Goal: Check status: Check status

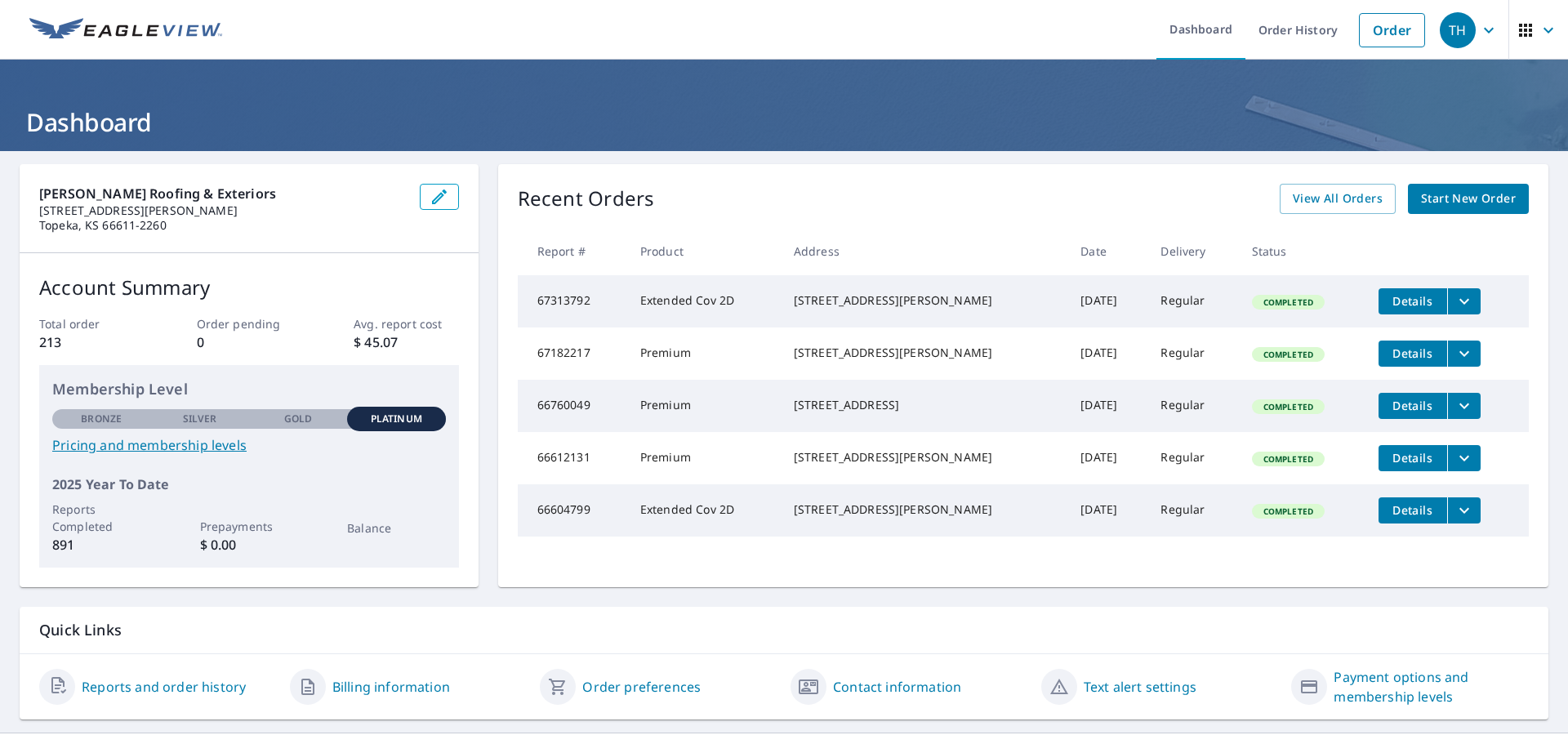
click at [1479, 38] on icon "button" at bounding box center [1488, 31] width 20 height 20
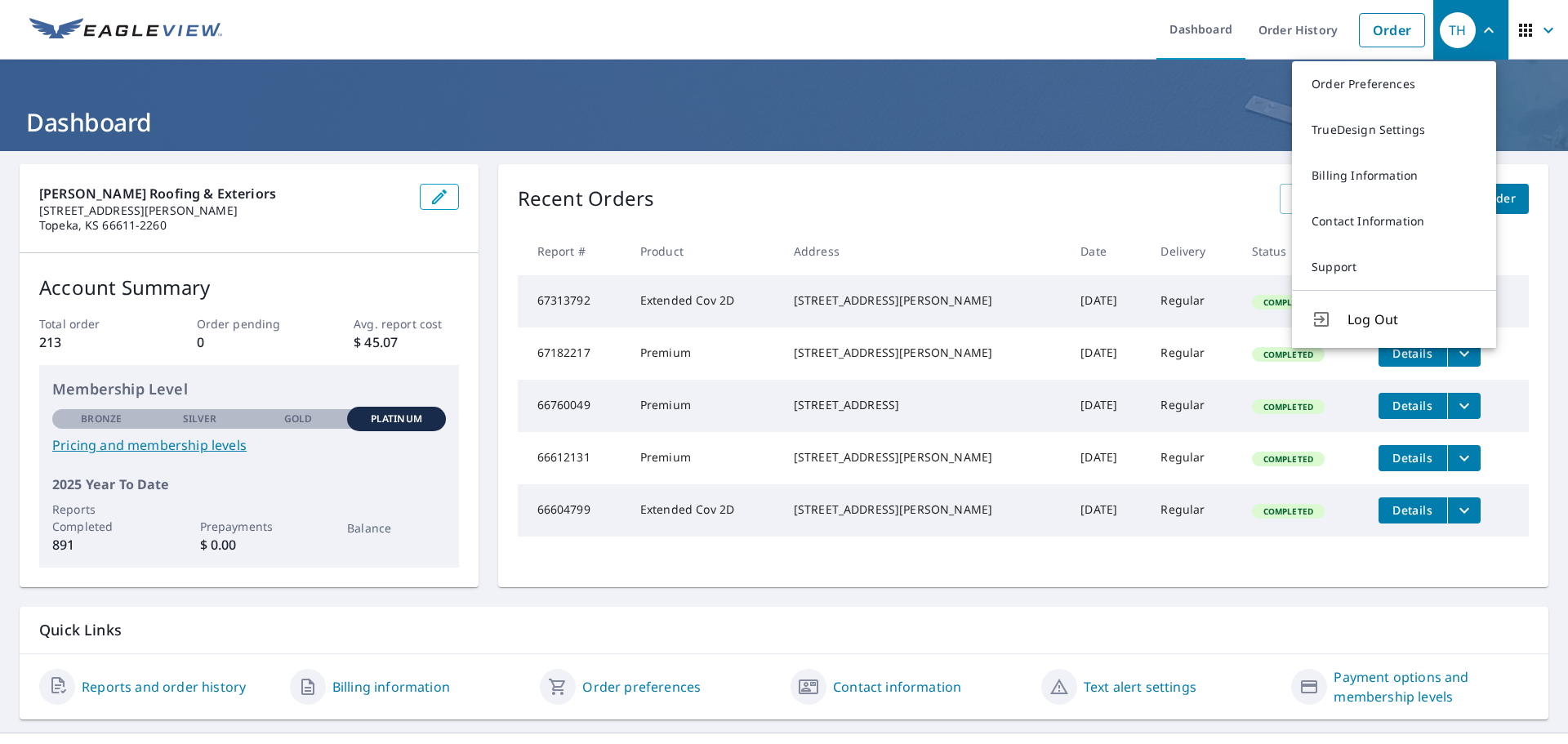
click at [1538, 34] on icon "button" at bounding box center [1548, 31] width 20 height 20
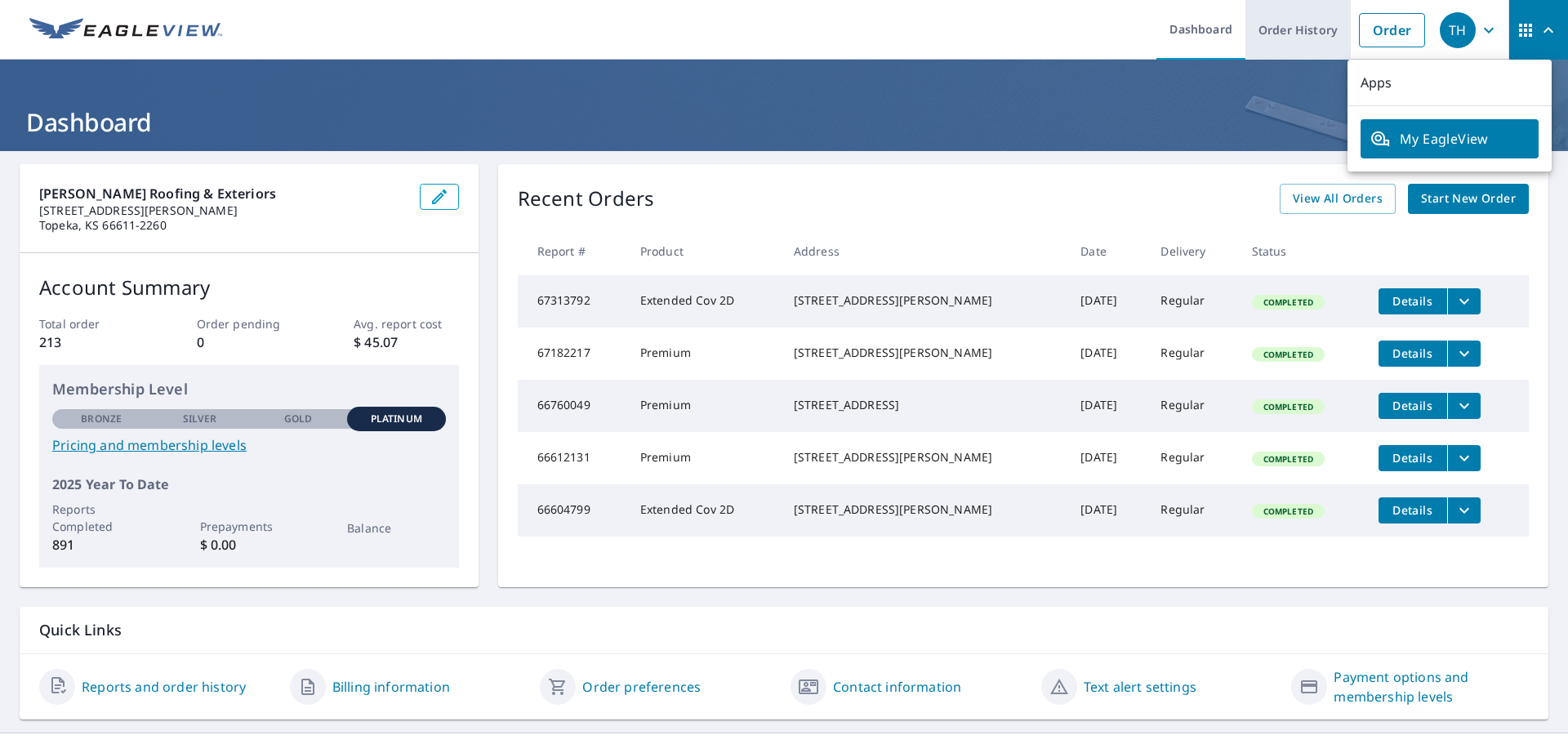
click at [1274, 36] on link "Order History" at bounding box center [1298, 30] width 105 height 60
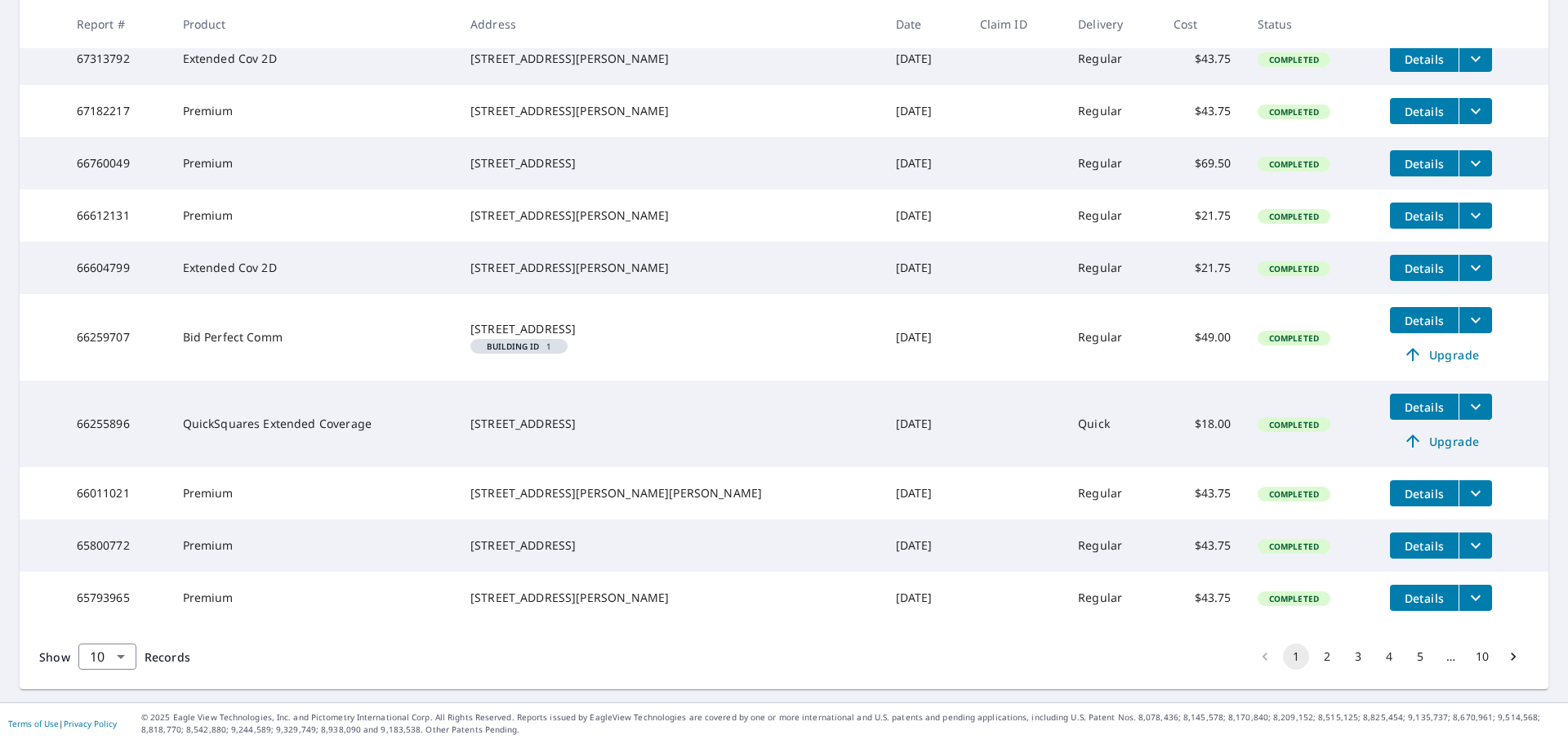
scroll to position [381, 0]
click at [1317, 662] on button "2" at bounding box center [1326, 656] width 26 height 26
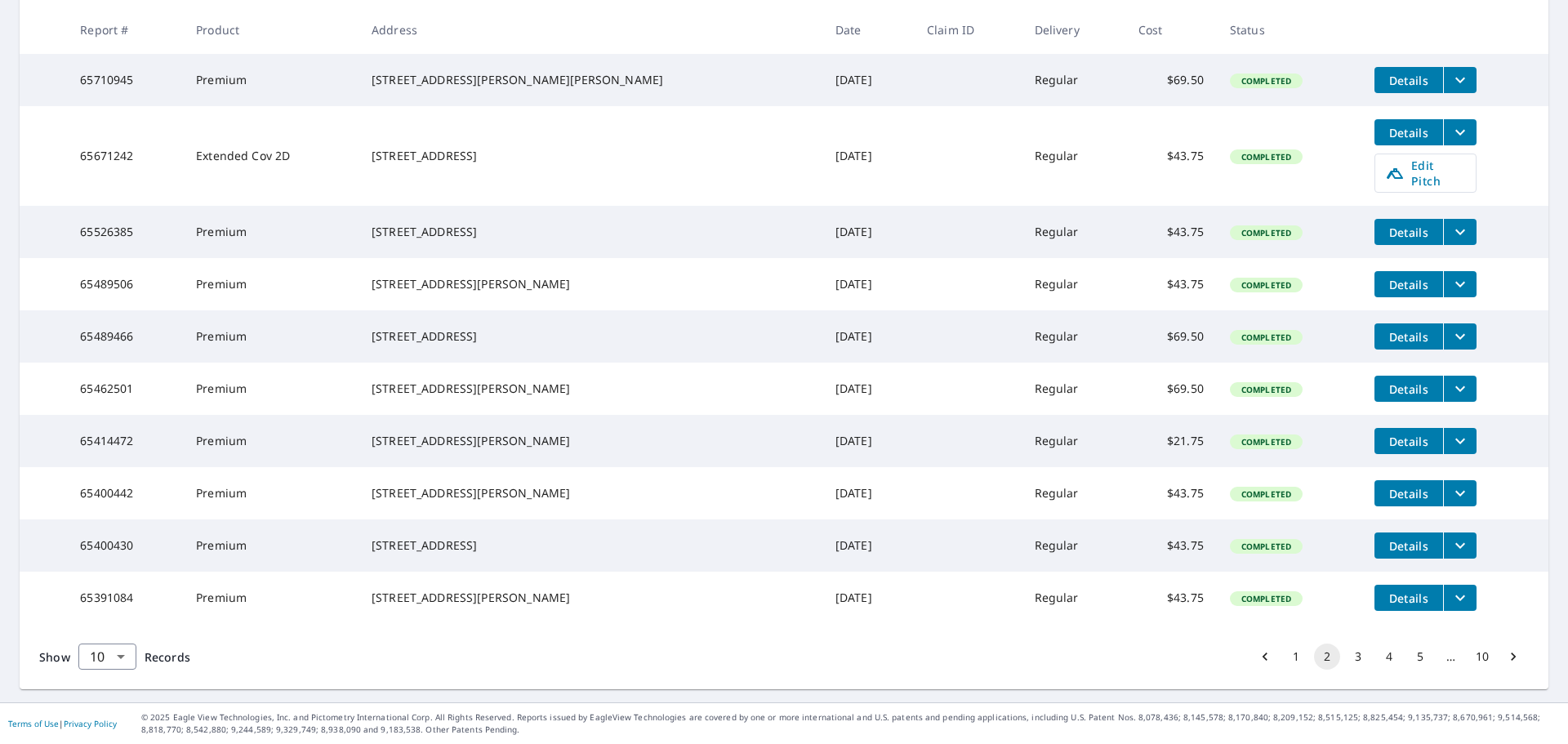
scroll to position [355, 0]
click at [1345, 653] on button "3" at bounding box center [1358, 656] width 26 height 26
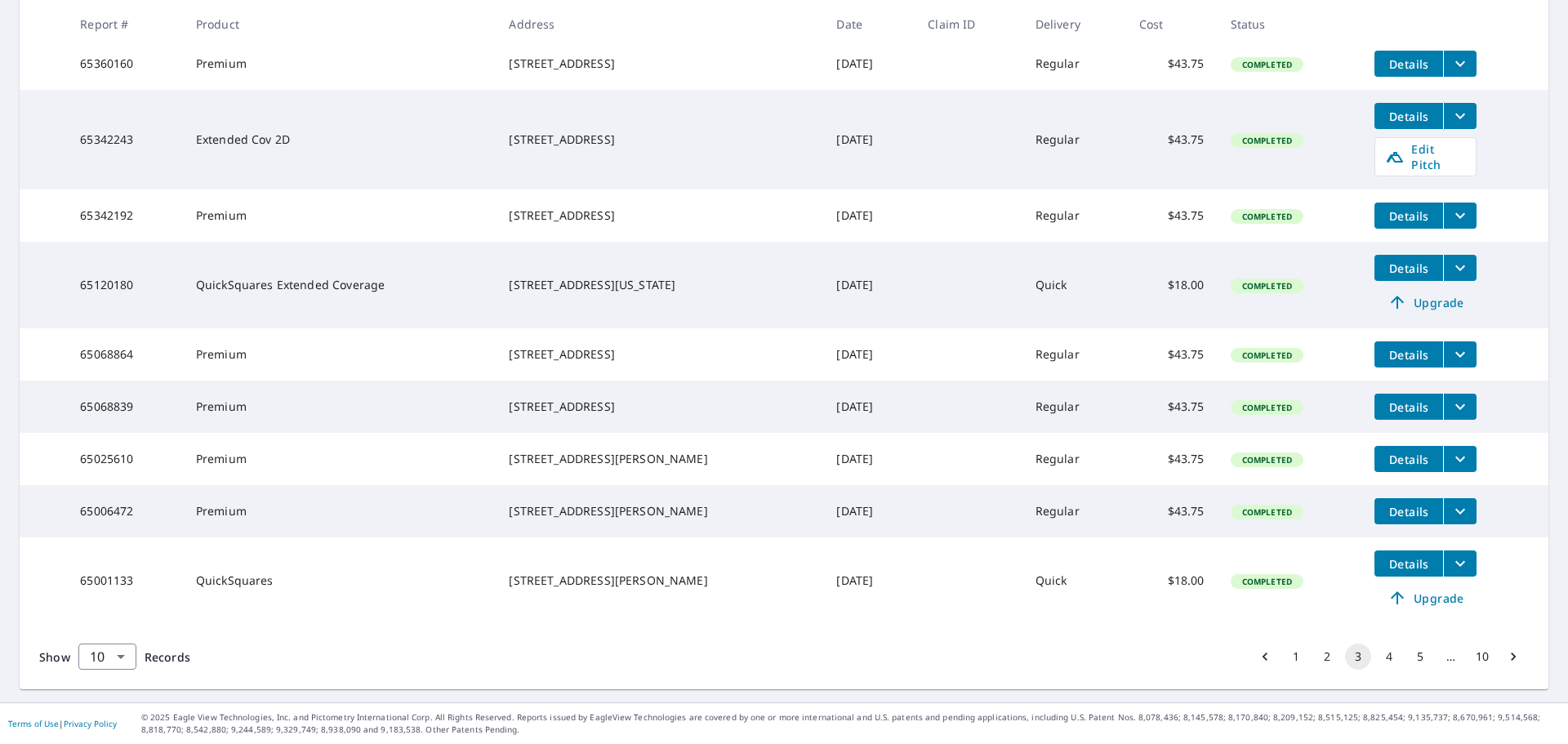
click at [1316, 655] on button "2" at bounding box center [1326, 656] width 26 height 26
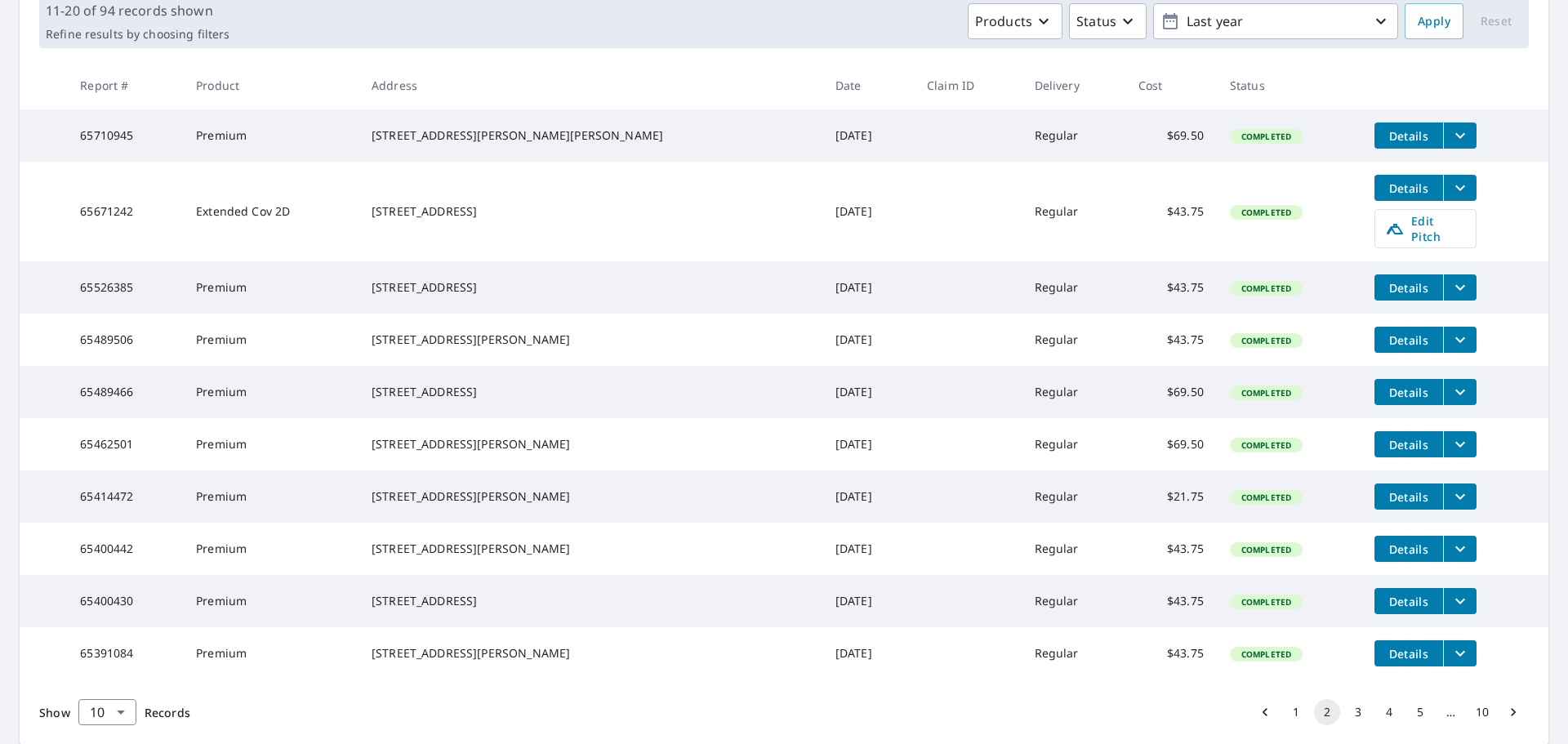
scroll to position [326, 0]
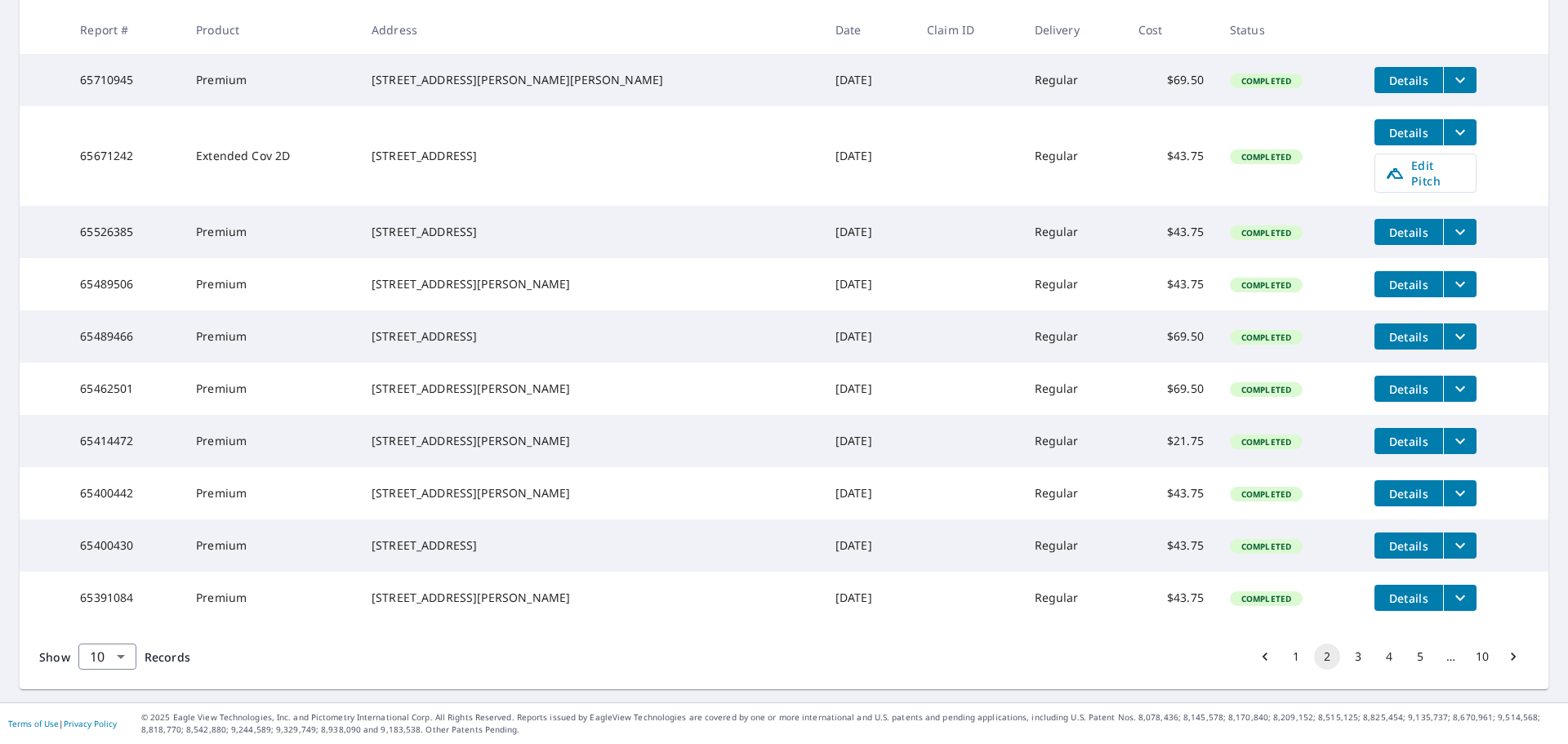
click at [1282, 669] on button "1" at bounding box center [1295, 656] width 26 height 26
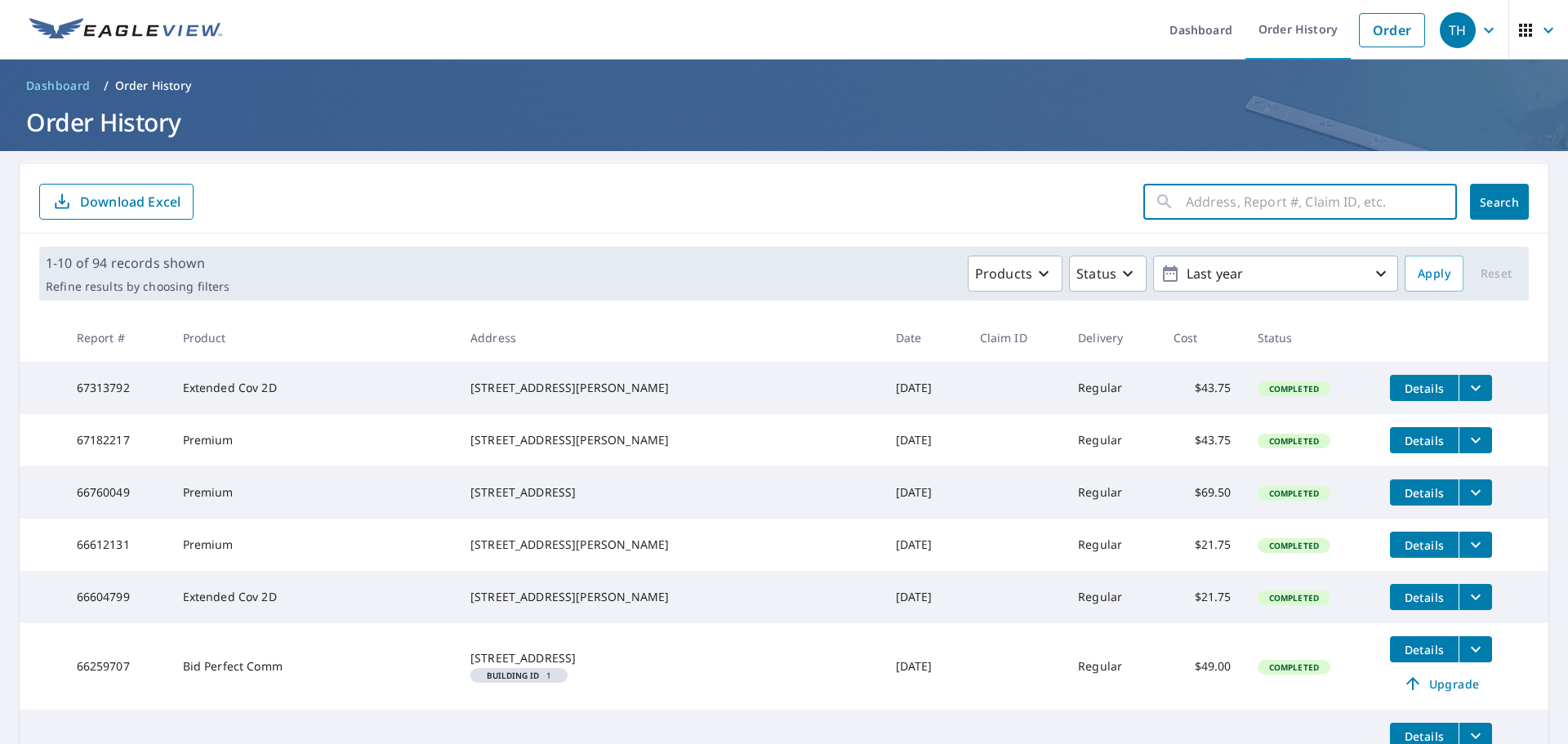
click at [1229, 198] on input "text" at bounding box center [1321, 202] width 271 height 46
type input "dancaster"
click at [1482, 209] on span "Search" at bounding box center [1498, 202] width 33 height 16
